Goal: Task Accomplishment & Management: Use online tool/utility

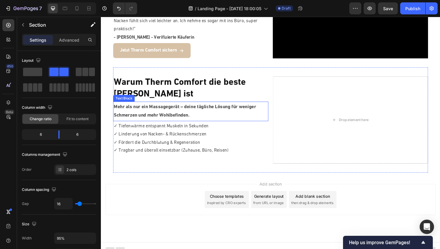
scroll to position [734, 0]
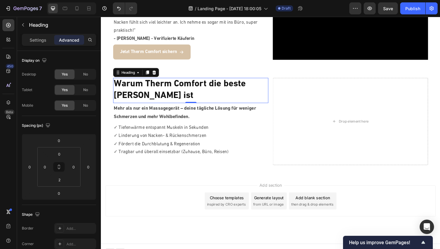
click at [152, 98] on h2 "Warum Therm Comfort die beste [PERSON_NAME] ist" at bounding box center [196, 94] width 164 height 26
click at [256, 86] on h2 "Warum Therm Comfort die beste [PERSON_NAME] ist" at bounding box center [196, 94] width 164 height 26
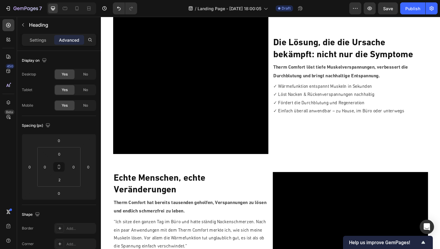
scroll to position [294, 0]
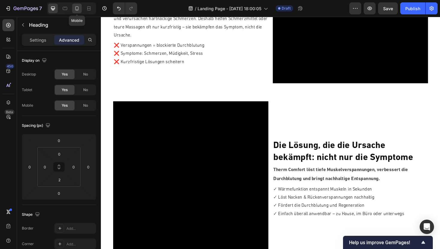
click at [79, 9] on icon at bounding box center [77, 8] width 6 height 6
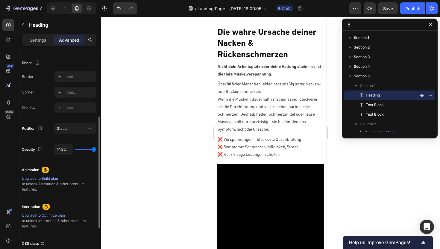
scroll to position [153, 0]
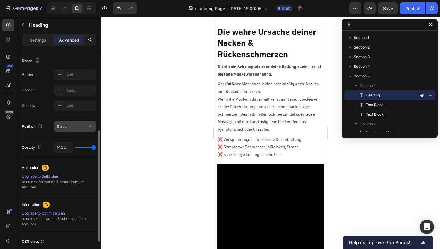
click at [72, 130] on button "Static" at bounding box center [75, 126] width 42 height 11
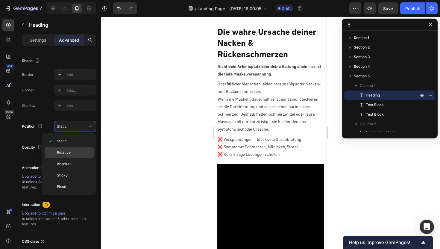
click at [65, 152] on span "Relative" at bounding box center [64, 152] width 14 height 5
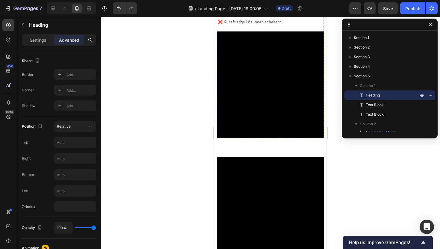
scroll to position [323, 0]
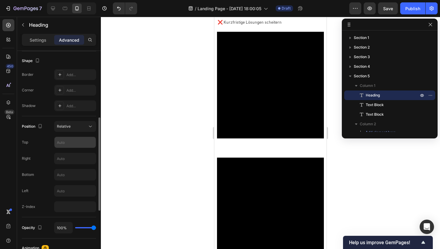
click at [66, 140] on input "text" at bounding box center [74, 142] width 41 height 11
click at [69, 127] on span "Relative" at bounding box center [64, 126] width 14 height 4
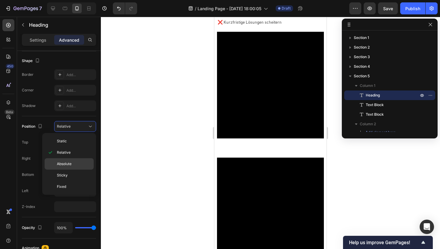
click at [62, 163] on span "Absolute" at bounding box center [64, 163] width 15 height 5
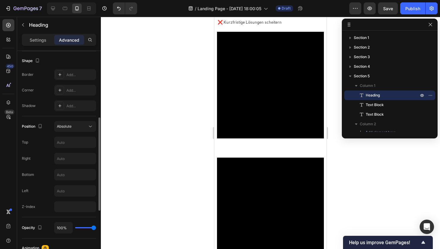
click at [69, 132] on div "Position Absolute Top Right Bottom Left Z-Index" at bounding box center [59, 166] width 74 height 91
click at [69, 127] on span "Absolute" at bounding box center [64, 126] width 15 height 4
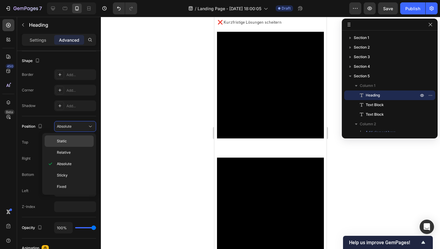
click at [66, 142] on span "Static" at bounding box center [62, 140] width 10 height 5
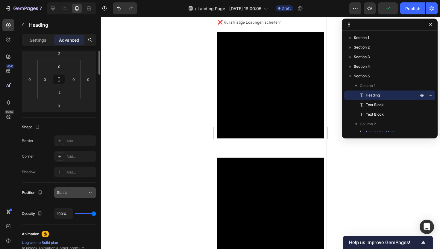
scroll to position [0, 0]
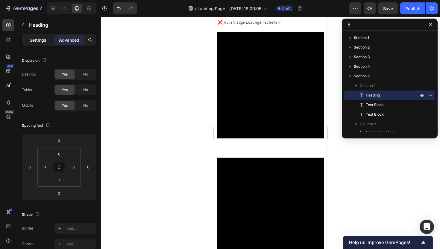
click at [34, 44] on div "Settings" at bounding box center [38, 40] width 30 height 10
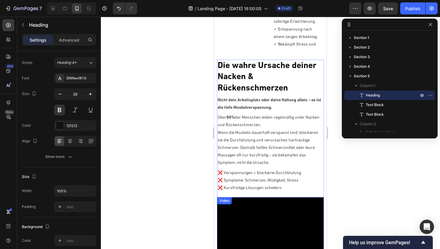
scroll to position [150, 0]
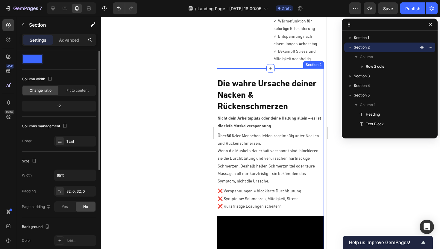
click at [254, 71] on div "Die wahre Ursache deiner Nacken & Rückenschmerzen Heading Nicht dein Arbeitspla…" at bounding box center [270, 199] width 106 height 263
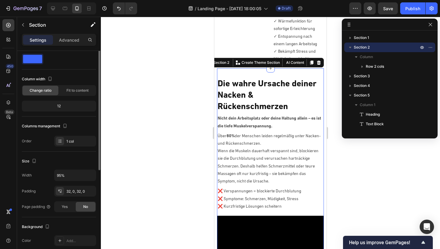
scroll to position [0, 0]
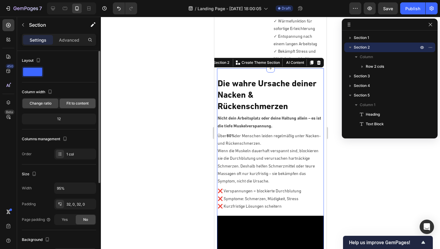
click at [72, 104] on span "Fit to content" at bounding box center [77, 103] width 22 height 5
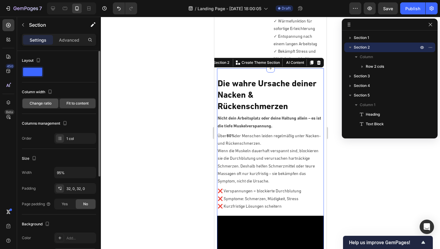
click at [43, 101] on span "Change ratio" at bounding box center [41, 103] width 22 height 5
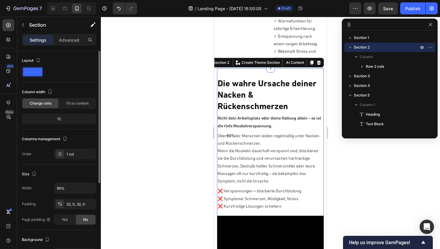
scroll to position [12, 0]
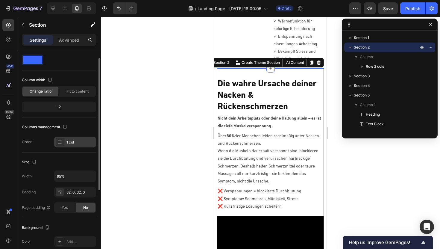
click at [67, 141] on div "1 col" at bounding box center [80, 141] width 28 height 5
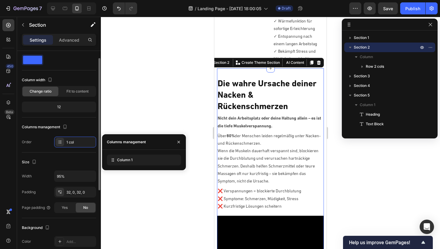
click at [79, 125] on div "Columns management" at bounding box center [59, 127] width 74 height 10
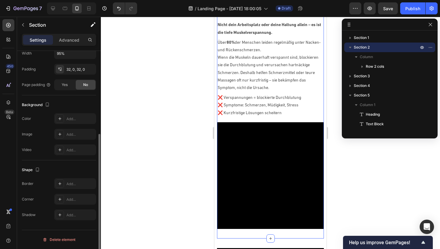
scroll to position [0, 0]
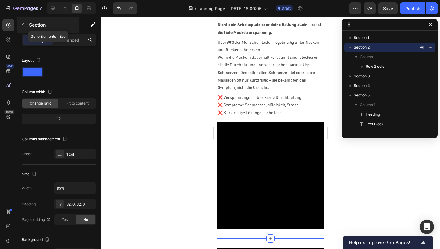
click at [23, 24] on icon "button" at bounding box center [23, 24] width 2 height 3
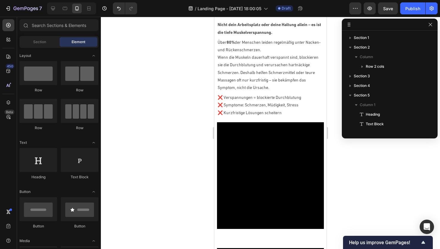
click at [137, 79] on div at bounding box center [270, 133] width 339 height 232
click at [56, 9] on div at bounding box center [53, 9] width 10 height 10
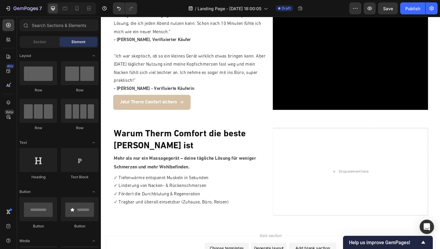
scroll to position [705, 0]
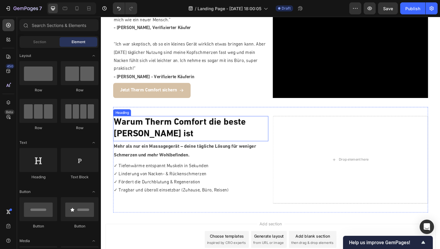
click at [174, 134] on h2 "Warum Therm Comfort die beste [PERSON_NAME] ist" at bounding box center [196, 135] width 164 height 26
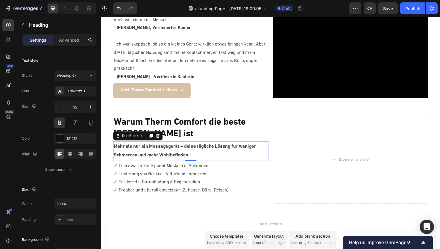
click at [169, 156] on p "Mehr als nur ein Massagegerät – deine tägliche Lösung für weniger Schmerzen und…" at bounding box center [195, 159] width 163 height 18
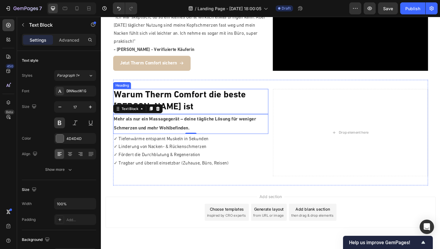
scroll to position [741, 0]
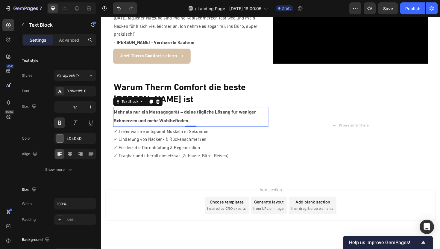
click at [165, 104] on div "Text Block" at bounding box center [140, 107] width 52 height 10
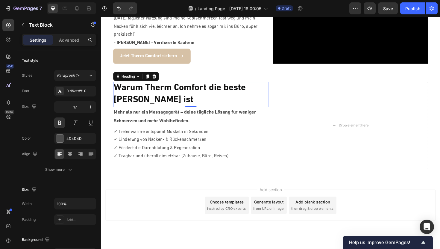
click at [165, 95] on h2 "Warum Therm Comfort die beste [PERSON_NAME] ist" at bounding box center [196, 99] width 164 height 26
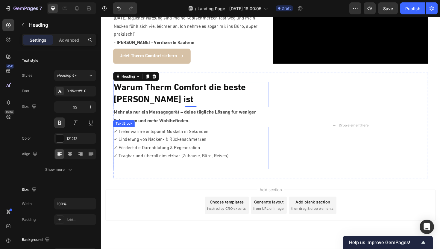
click at [152, 144] on p "✓ Linderung von Nacken- & Rückenschmerzen" at bounding box center [195, 147] width 163 height 9
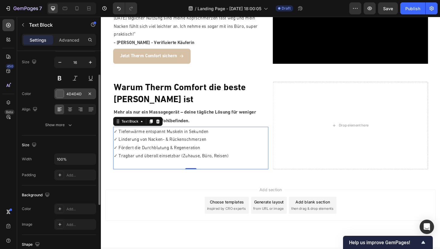
scroll to position [43, 0]
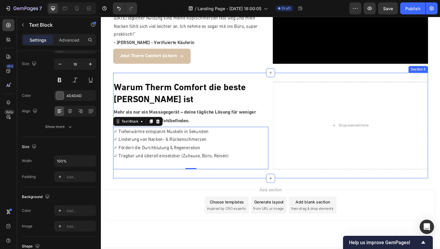
click at [219, 83] on div "Warum Therm Comfort die beste [PERSON_NAME] ist Heading Mehr als nur ein Massag…" at bounding box center [280, 131] width 333 height 111
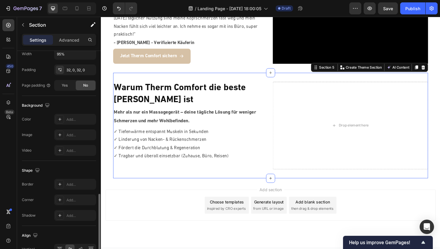
scroll to position [218, 0]
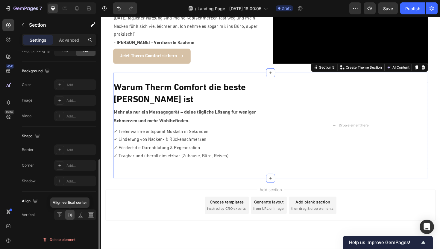
click at [70, 215] on icon at bounding box center [70, 215] width 5 height 4
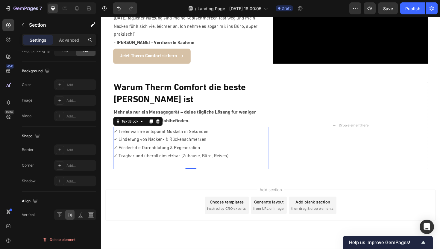
click at [157, 173] on p at bounding box center [195, 173] width 163 height 9
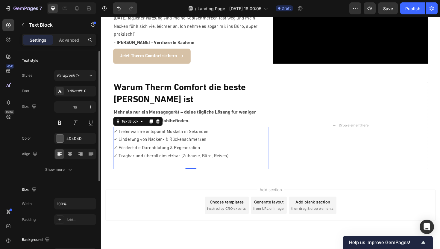
click at [157, 173] on p "Rich Text Editor. Editing area: main" at bounding box center [195, 173] width 163 height 9
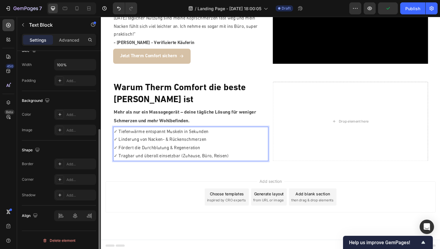
scroll to position [139, 0]
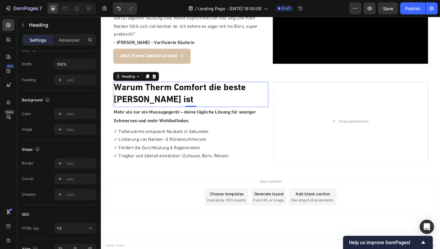
click at [175, 95] on h2 "Warum Therm Comfort die beste [PERSON_NAME] ist" at bounding box center [196, 99] width 164 height 26
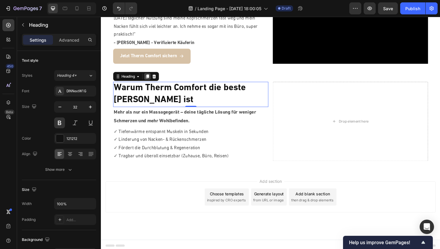
click at [150, 81] on icon at bounding box center [149, 80] width 3 height 4
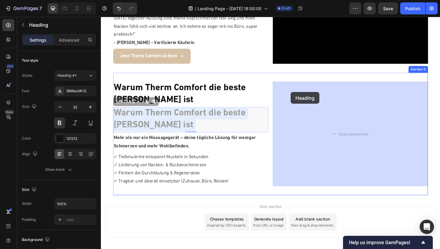
drag, startPoint x: 150, startPoint y: 121, endPoint x: 301, endPoint y: 96, distance: 152.1
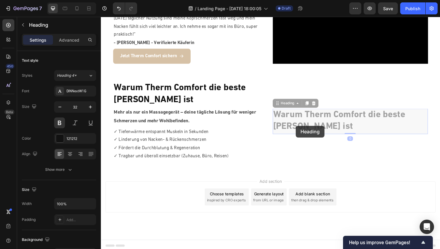
scroll to position [728, 0]
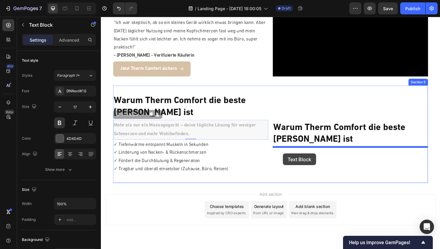
drag, startPoint x: 164, startPoint y: 134, endPoint x: 293, endPoint y: 161, distance: 132.1
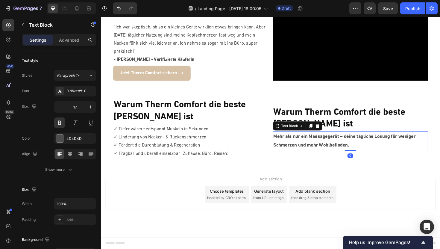
scroll to position [723, 0]
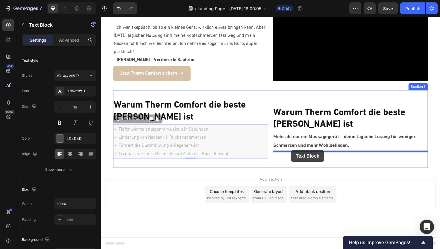
drag, startPoint x: 175, startPoint y: 139, endPoint x: 302, endPoint y: 158, distance: 128.8
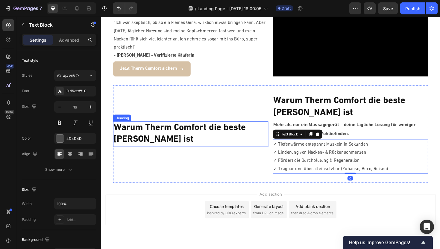
click at [203, 138] on h2 "Warum Therm Comfort die beste [PERSON_NAME] ist" at bounding box center [196, 140] width 164 height 26
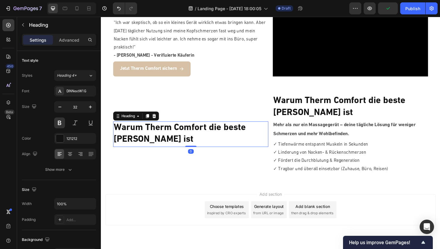
click at [179, 141] on h2 "Warum Therm Comfort die beste [PERSON_NAME] ist" at bounding box center [196, 140] width 164 height 26
click at [179, 141] on p "Warum Therm Comfort die beste [PERSON_NAME] ist" at bounding box center [195, 140] width 163 height 25
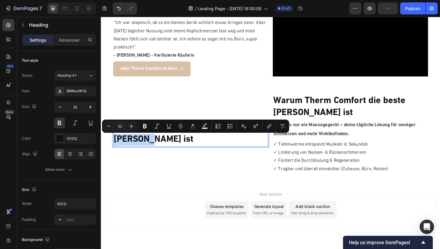
click at [179, 141] on p "Warum Therm Comfort die beste [PERSON_NAME] ist" at bounding box center [195, 140] width 163 height 25
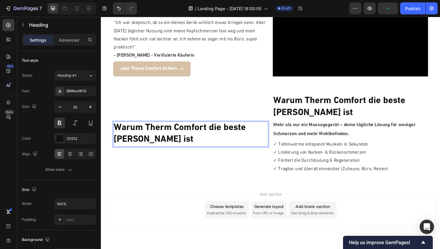
click at [179, 141] on p "Warum Therm Comfort die beste [PERSON_NAME] ist" at bounding box center [195, 140] width 163 height 25
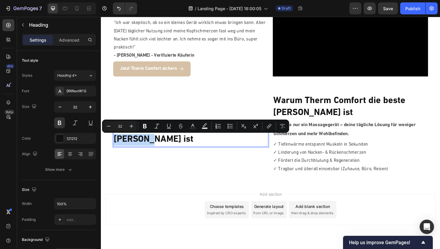
click at [179, 141] on p "Warum Therm Comfort die beste [PERSON_NAME] ist" at bounding box center [195, 140] width 163 height 25
click at [165, 142] on p "Warum Therm Comfort die beste [PERSON_NAME] ist" at bounding box center [195, 140] width 163 height 25
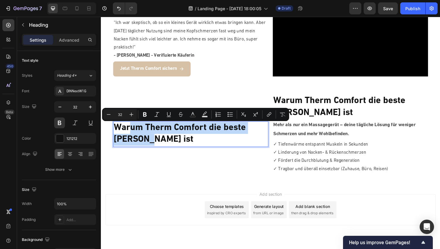
drag, startPoint x: 161, startPoint y: 144, endPoint x: 130, endPoint y: 129, distance: 35.0
click at [130, 129] on p "Warum Therm Comfort die beste [PERSON_NAME] ist" at bounding box center [195, 140] width 163 height 25
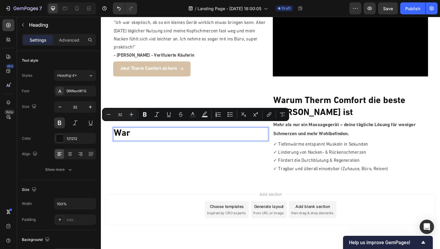
scroll to position [734, 0]
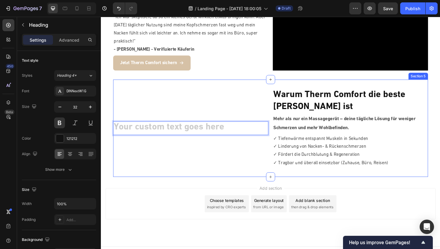
click at [138, 157] on div "Heading 0" at bounding box center [196, 135] width 164 height 84
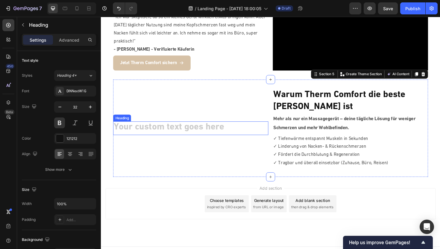
click at [157, 134] on h2 "Rich Text Editor. Editing area: main" at bounding box center [196, 134] width 164 height 14
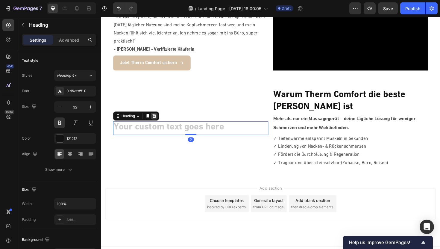
click at [159, 122] on icon at bounding box center [157, 122] width 4 height 4
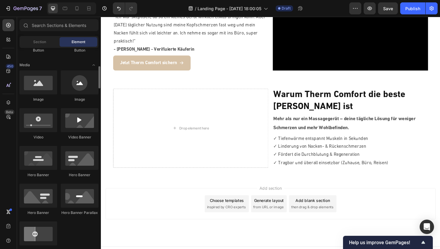
scroll to position [176, 0]
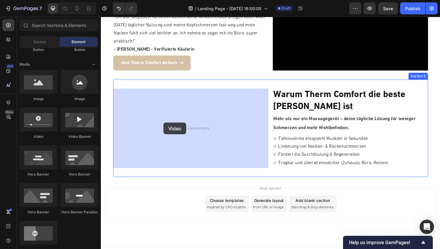
drag, startPoint x: 141, startPoint y: 139, endPoint x: 167, endPoint y: 128, distance: 27.5
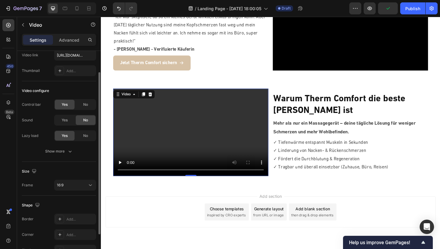
scroll to position [35, 0]
click at [68, 148] on icon "button" at bounding box center [70, 150] width 6 height 6
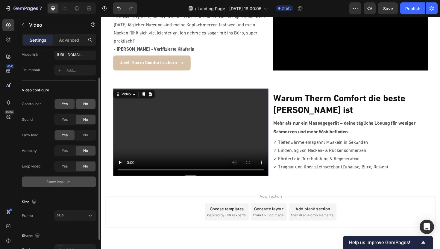
click at [85, 101] on div "No" at bounding box center [86, 104] width 20 height 10
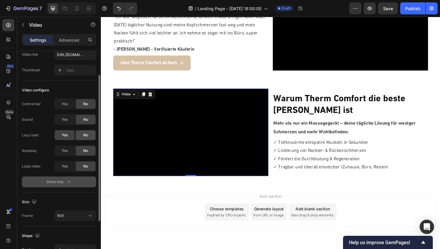
click at [84, 136] on span "No" at bounding box center [85, 134] width 5 height 5
click at [67, 148] on span "Yes" at bounding box center [65, 150] width 6 height 5
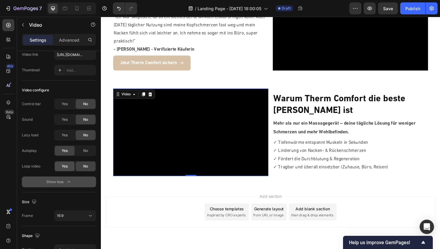
click at [67, 166] on span "Yes" at bounding box center [65, 165] width 6 height 5
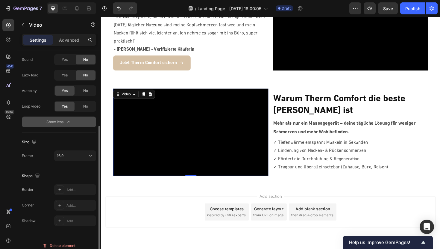
scroll to position [101, 0]
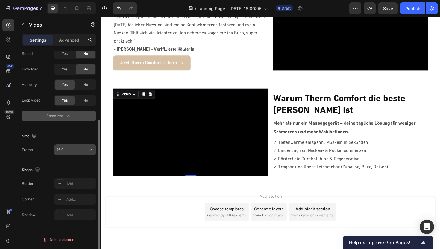
click at [71, 146] on button "16:9" at bounding box center [75, 149] width 42 height 11
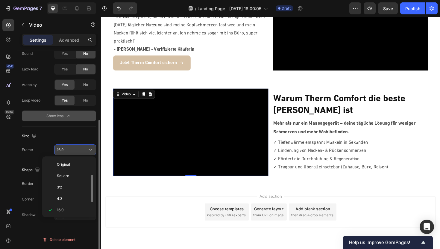
scroll to position [11, 0]
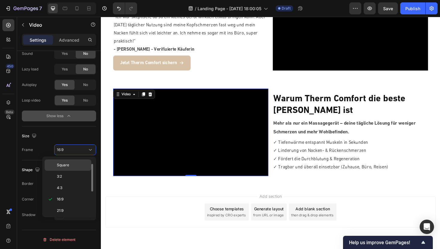
click at [66, 167] on span "Square" at bounding box center [63, 164] width 12 height 5
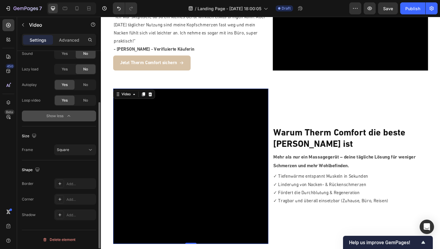
scroll to position [0, 0]
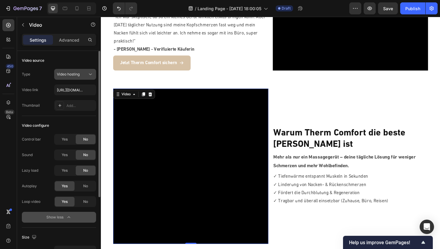
click at [68, 73] on span "Video hosting" at bounding box center [68, 74] width 23 height 4
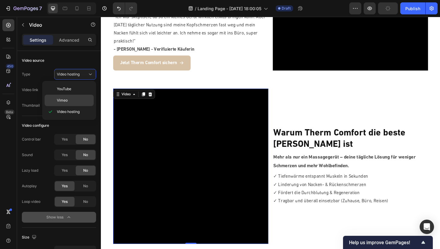
click at [67, 98] on span "Vimeo" at bounding box center [62, 100] width 11 height 5
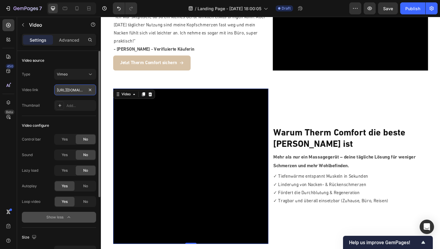
click at [72, 88] on input "[URL][DOMAIN_NAME]" at bounding box center [75, 89] width 42 height 11
paste input "122529449?fl=pl&fe=sh"
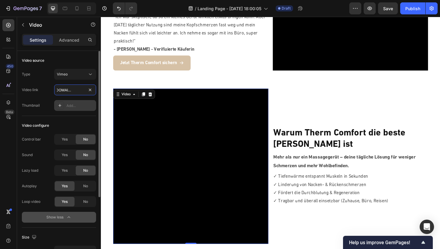
type input "[URL][DOMAIN_NAME]"
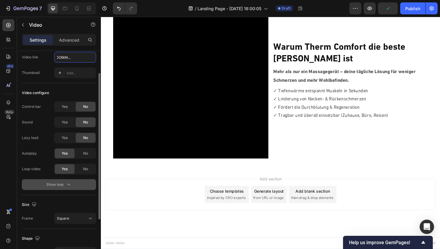
scroll to position [44, 0]
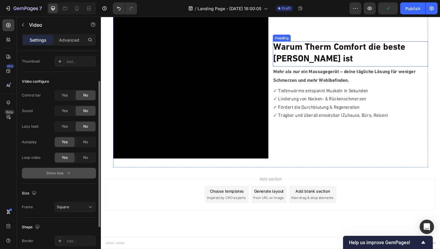
click at [414, 48] on h2 "Warum Therm Comfort die beste [PERSON_NAME] ist" at bounding box center [365, 56] width 164 height 26
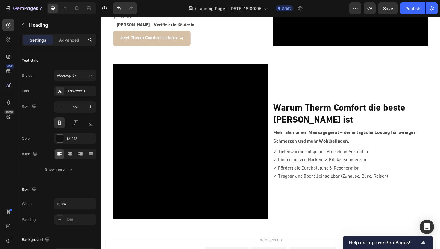
scroll to position [748, 0]
